Goal: Obtain resource: Obtain resource

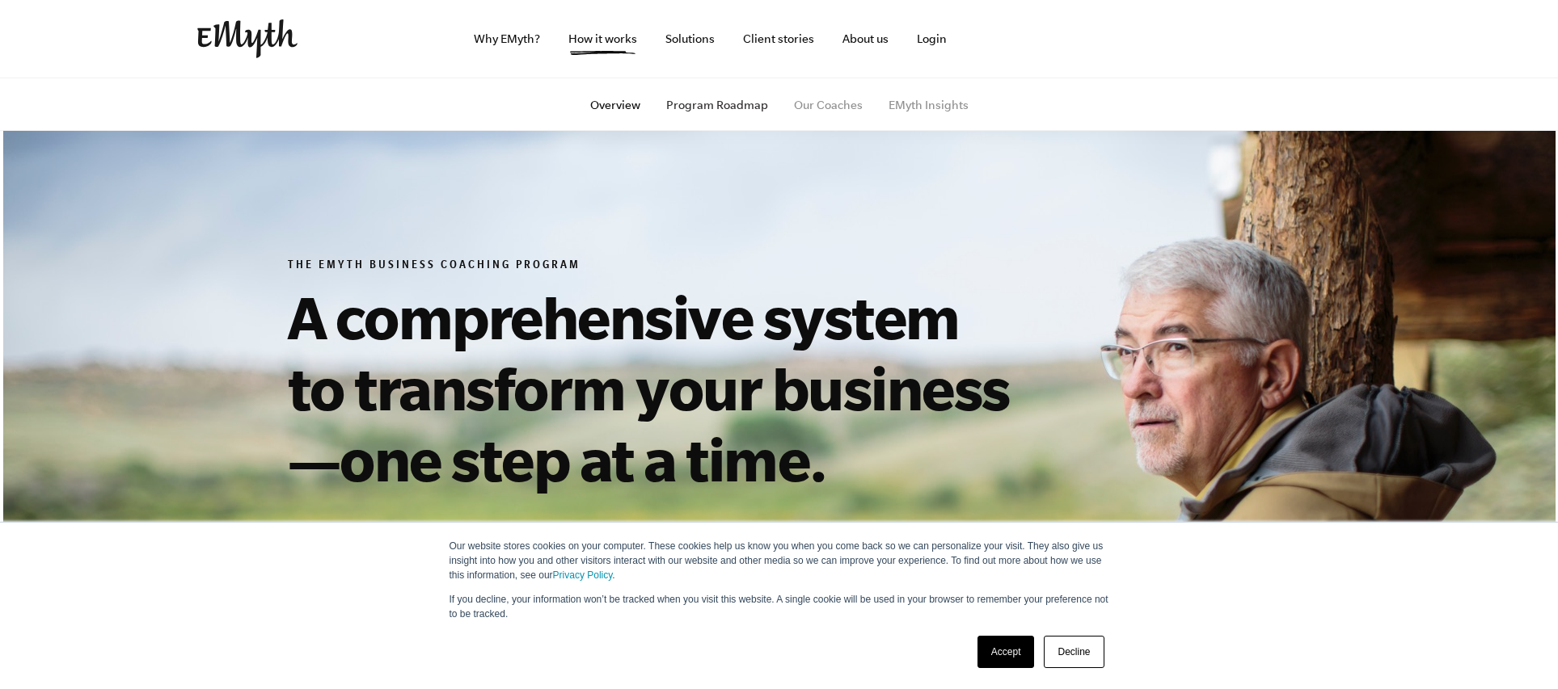
click at [765, 103] on link "Program Roadmap" at bounding box center [717, 105] width 102 height 13
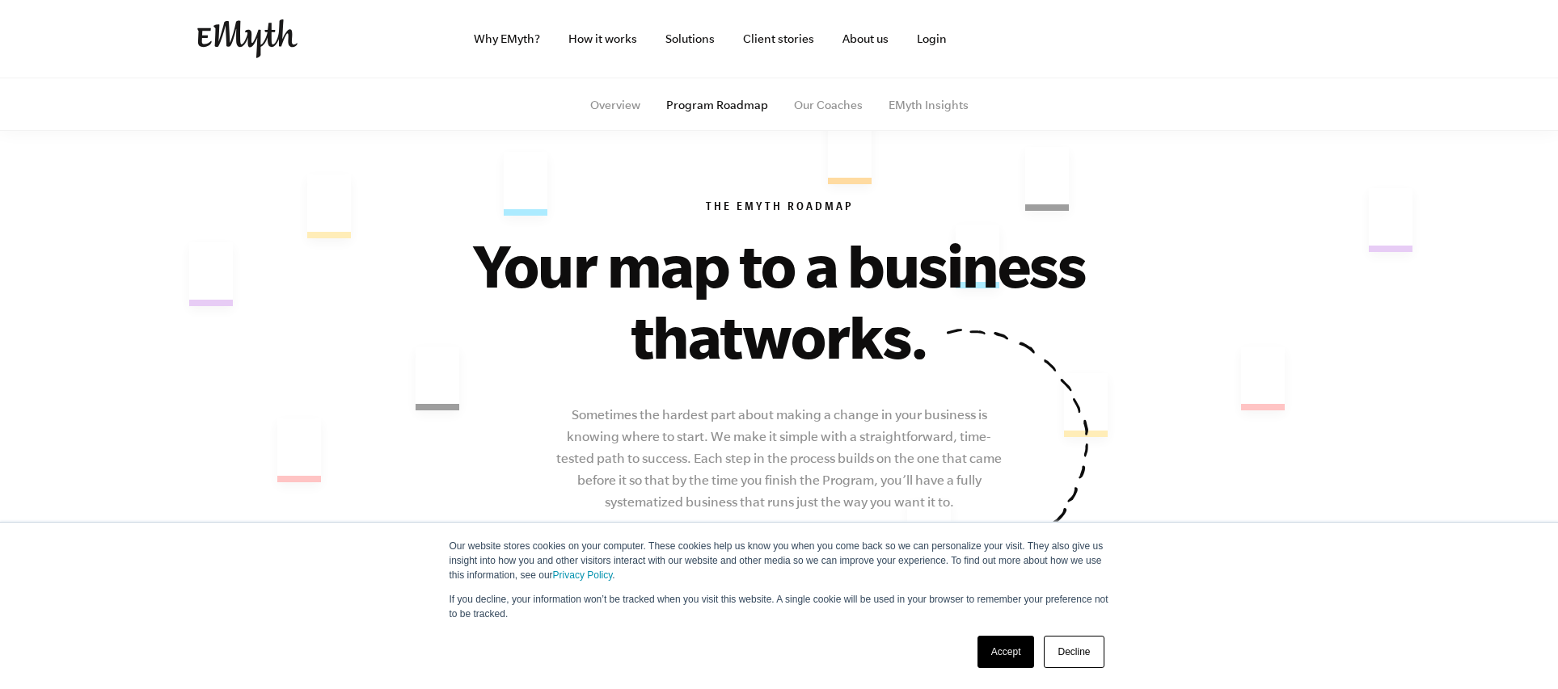
click at [1010, 652] on link "Accept" at bounding box center [1005, 652] width 57 height 32
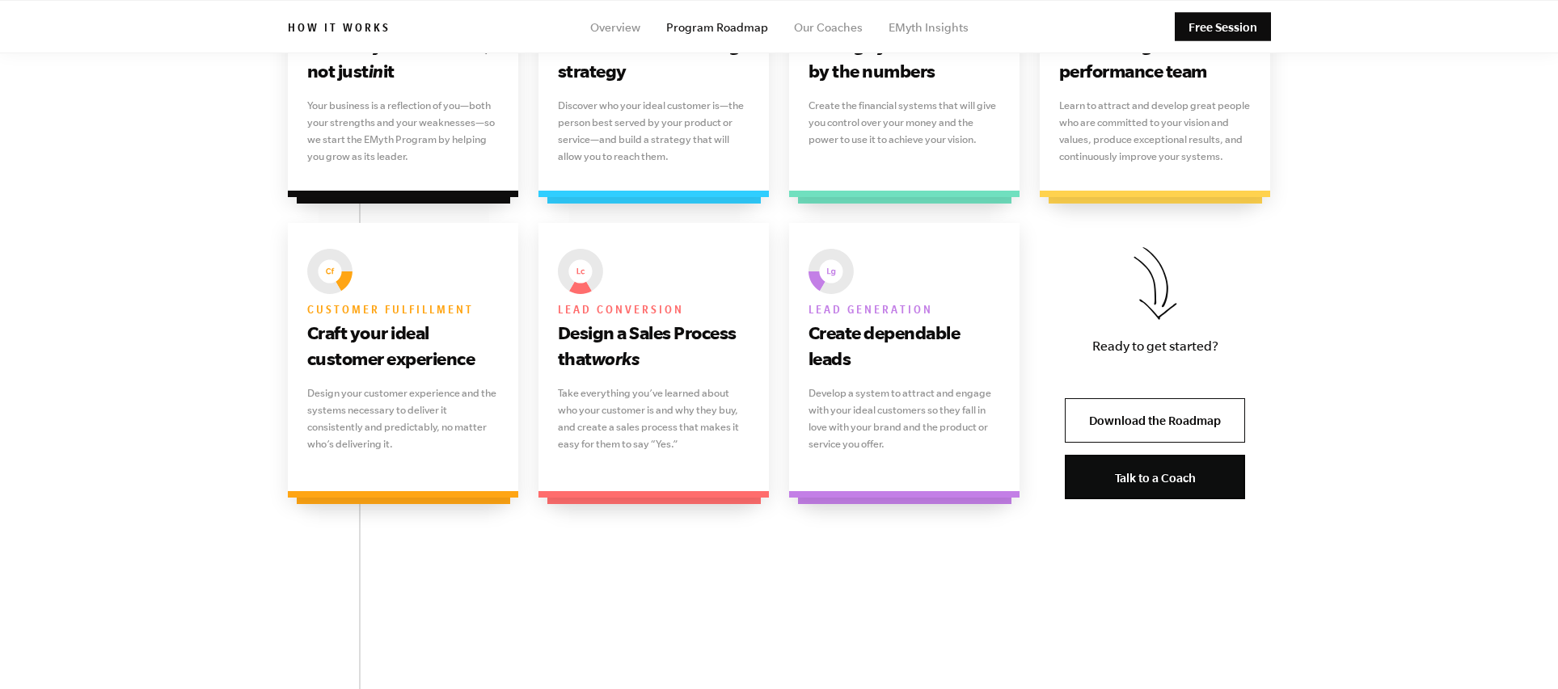
scroll to position [1081, 0]
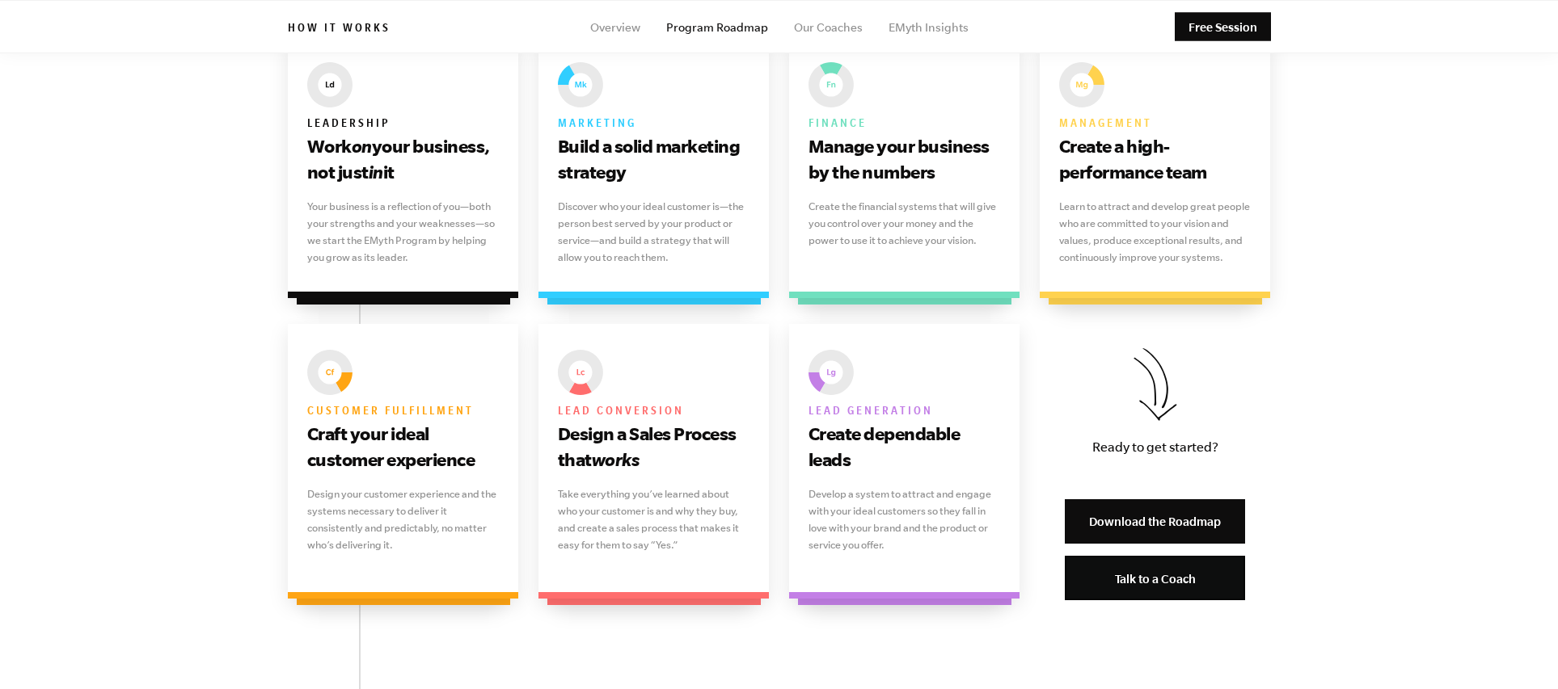
click at [1163, 521] on link "Download the Roadmap" at bounding box center [1154, 522] width 180 height 44
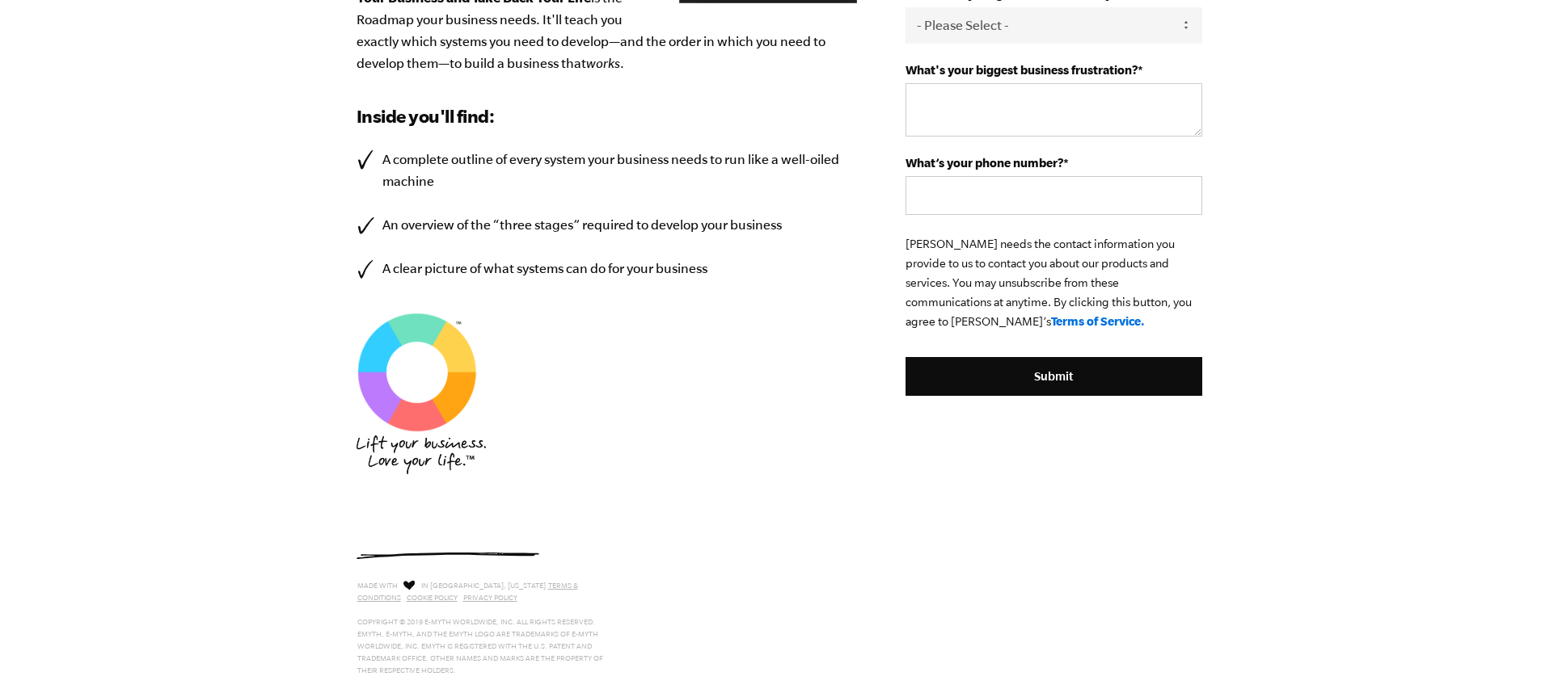
scroll to position [590, 0]
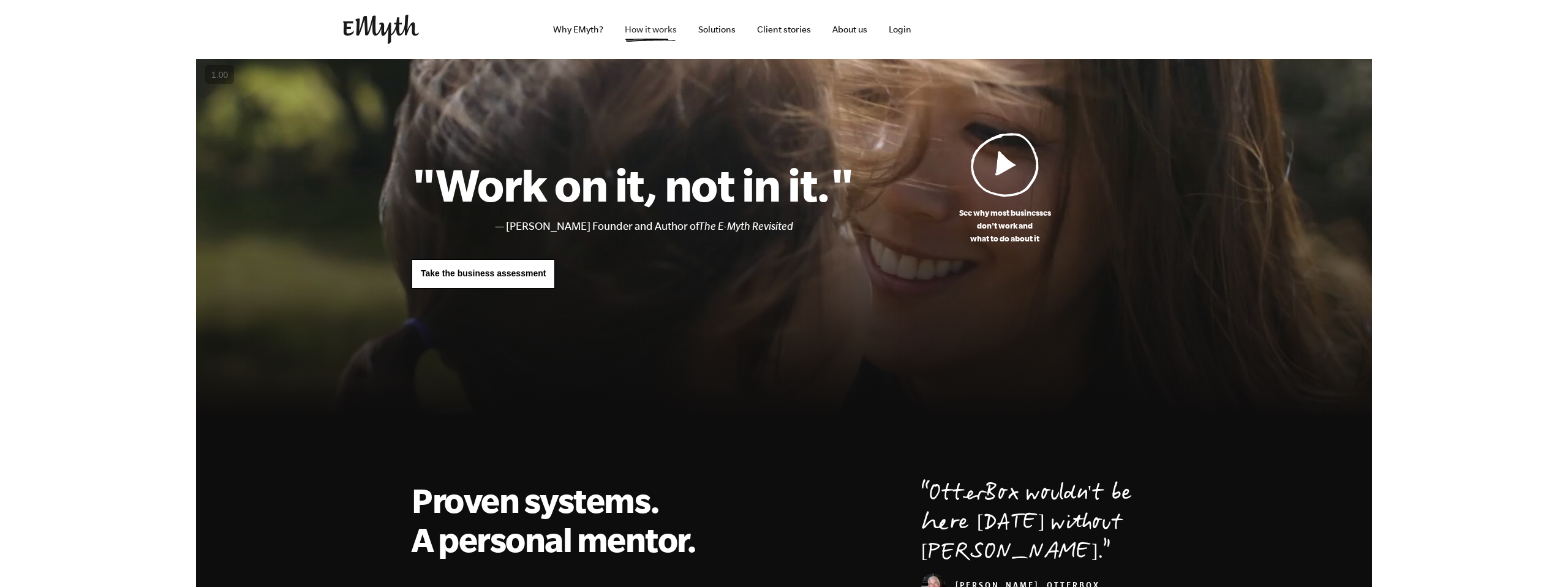
click at [647, 30] on link "How it works" at bounding box center [650, 30] width 72 height 59
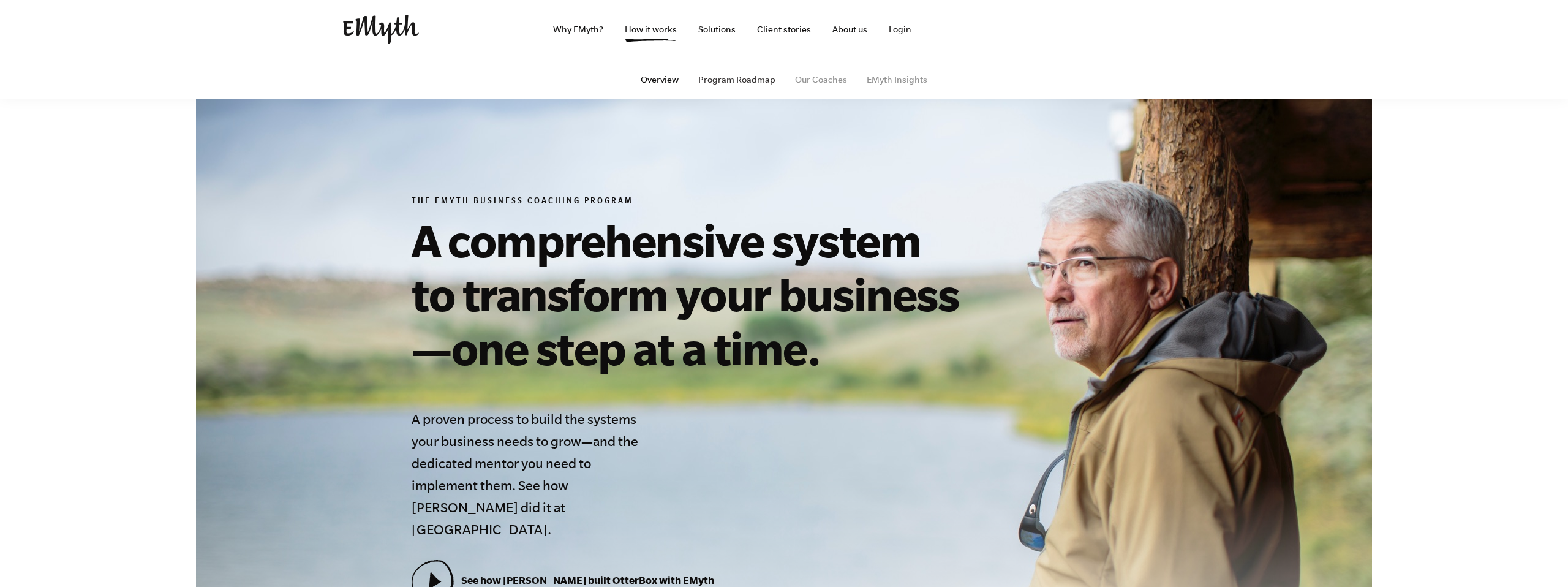
click at [738, 80] on link "Program Roadmap" at bounding box center [737, 80] width 77 height 10
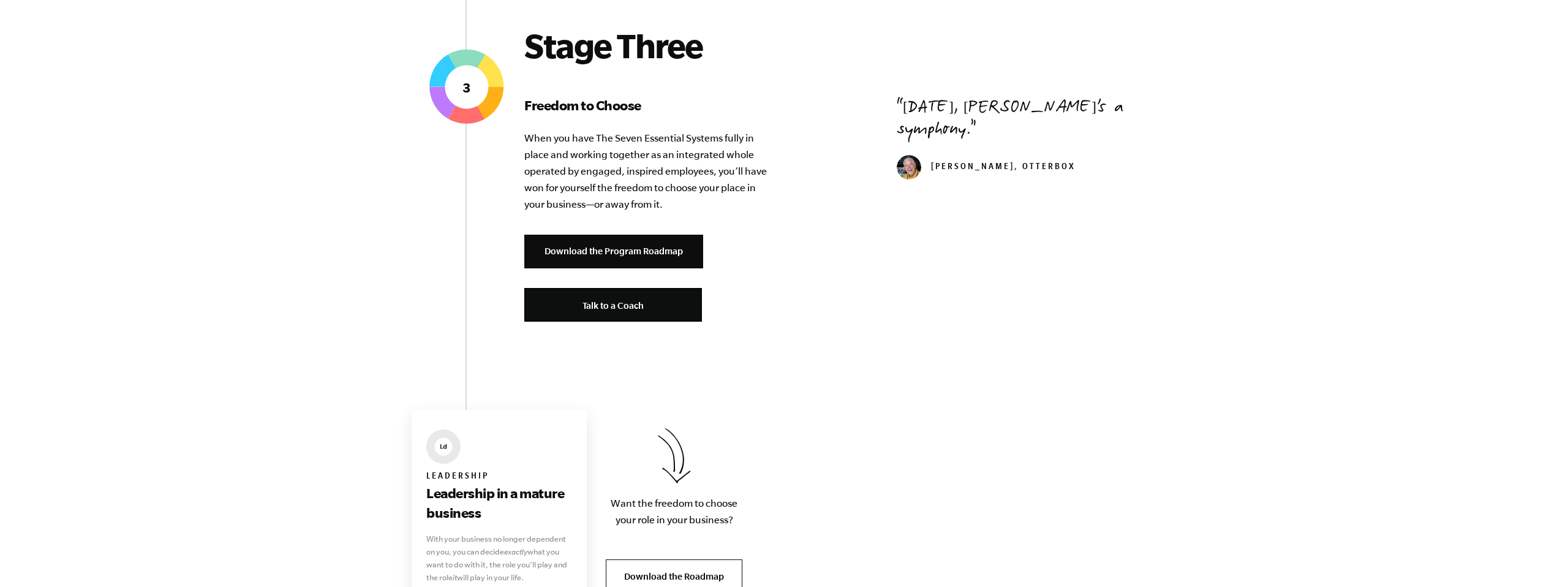
scroll to position [2390, 0]
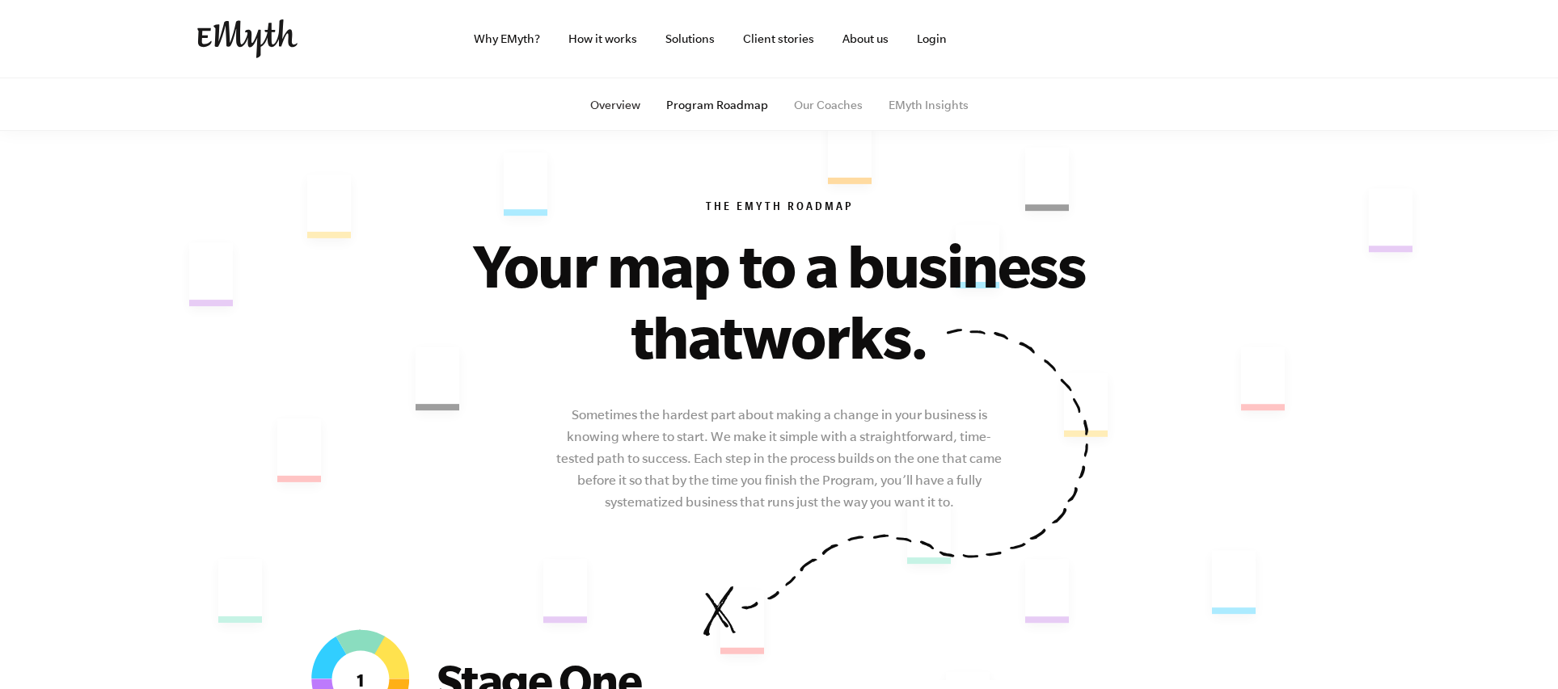
click at [624, 103] on link "Overview" at bounding box center [615, 105] width 50 height 13
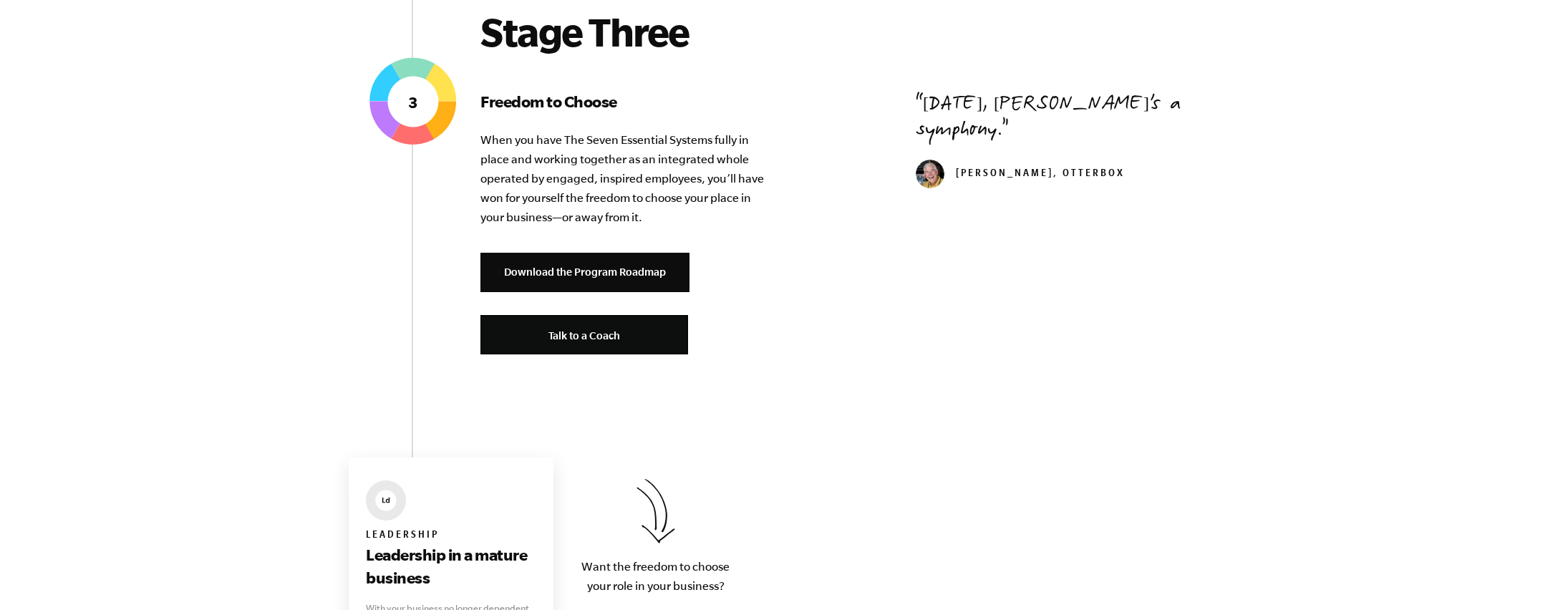
scroll to position [2981, 0]
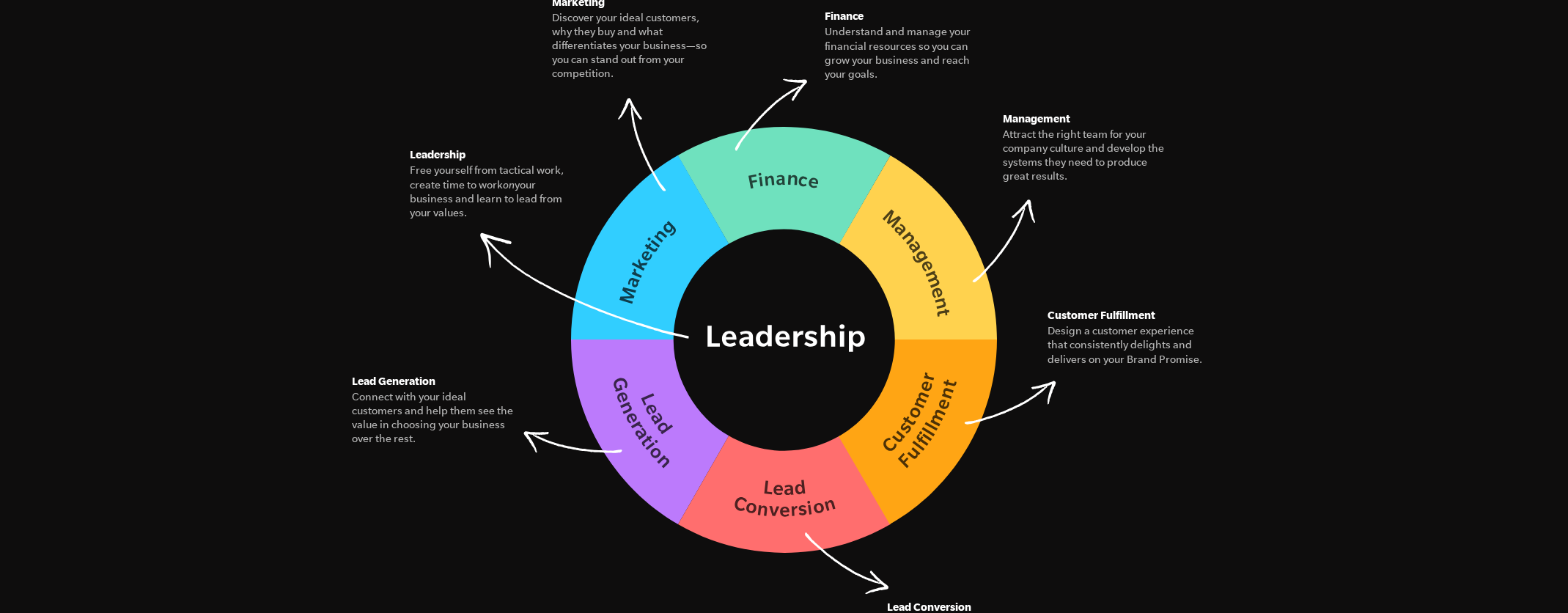
scroll to position [2136, 0]
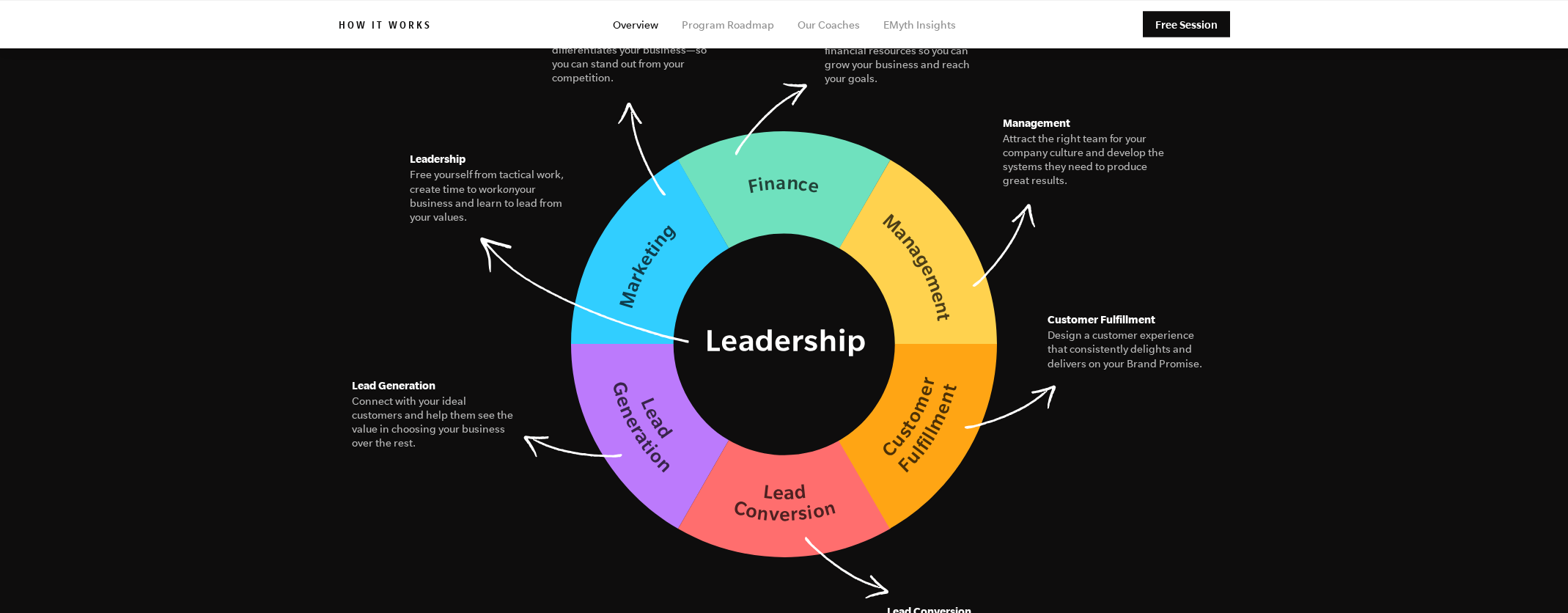
click at [1091, 238] on figure "The Seven Essential Systems Our model for building a business of interconnected…" at bounding box center [784, 194] width 891 height 729
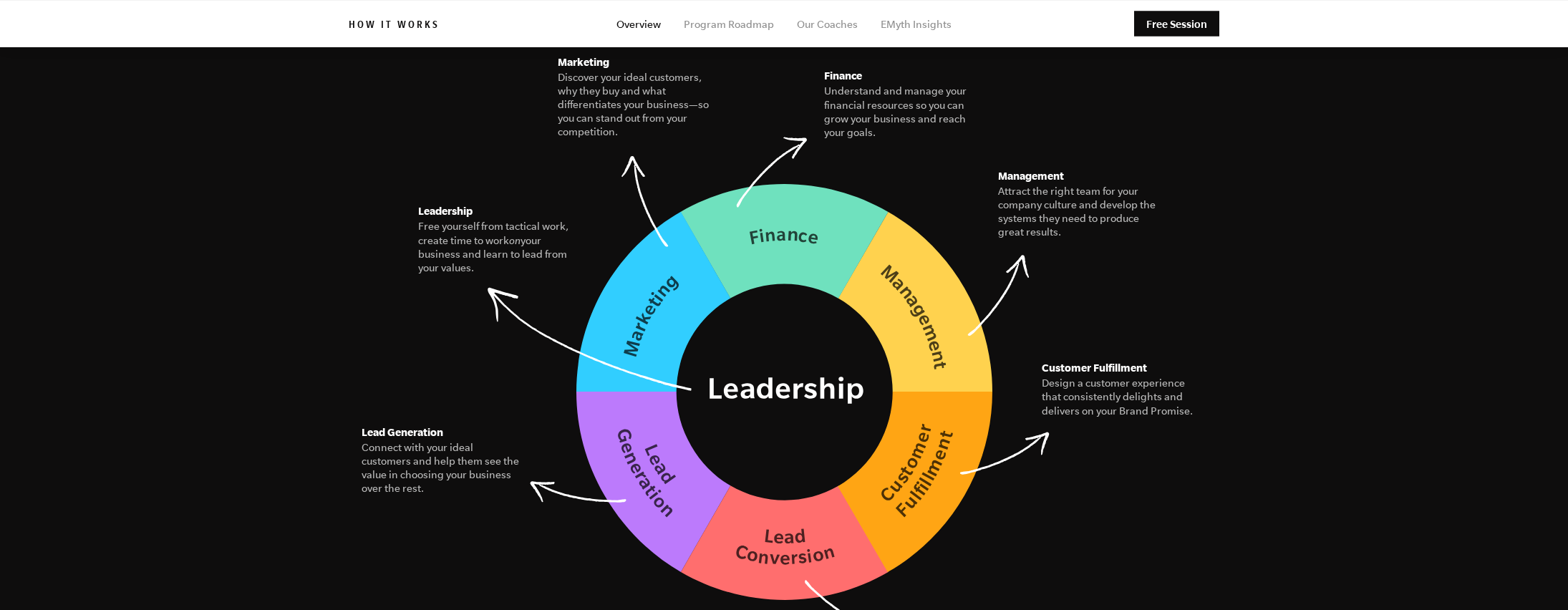
scroll to position [2080, 0]
